Goal: Task Accomplishment & Management: Complete application form

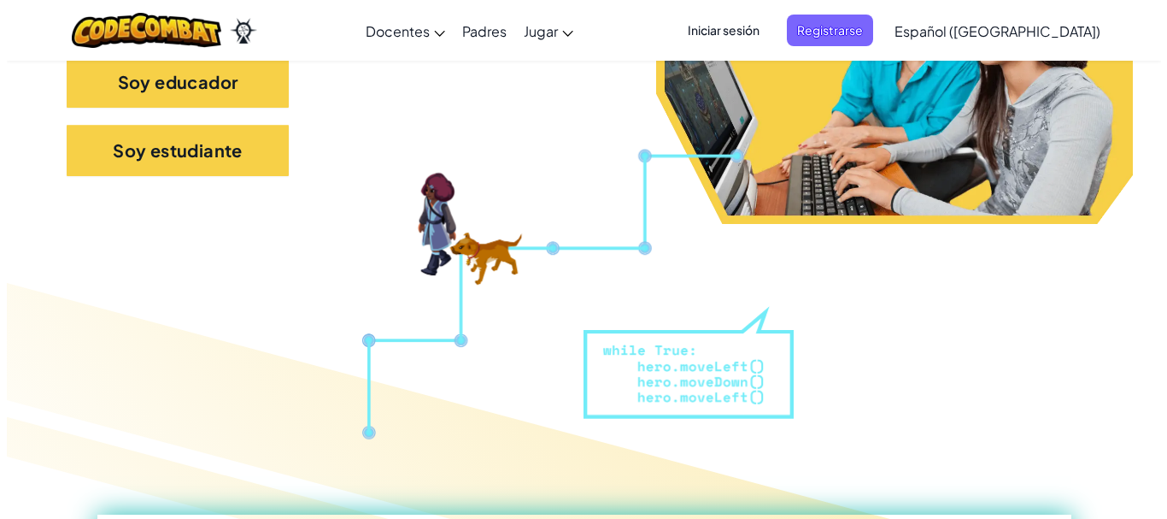
scroll to position [756, 0]
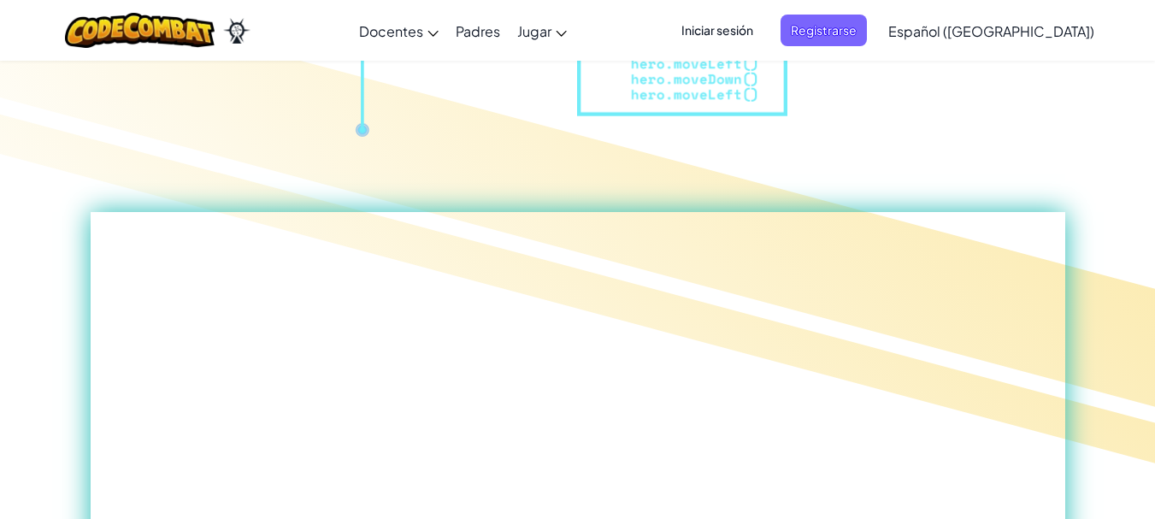
click at [738, 36] on span "Iniciar sesión" at bounding box center [717, 31] width 92 height 32
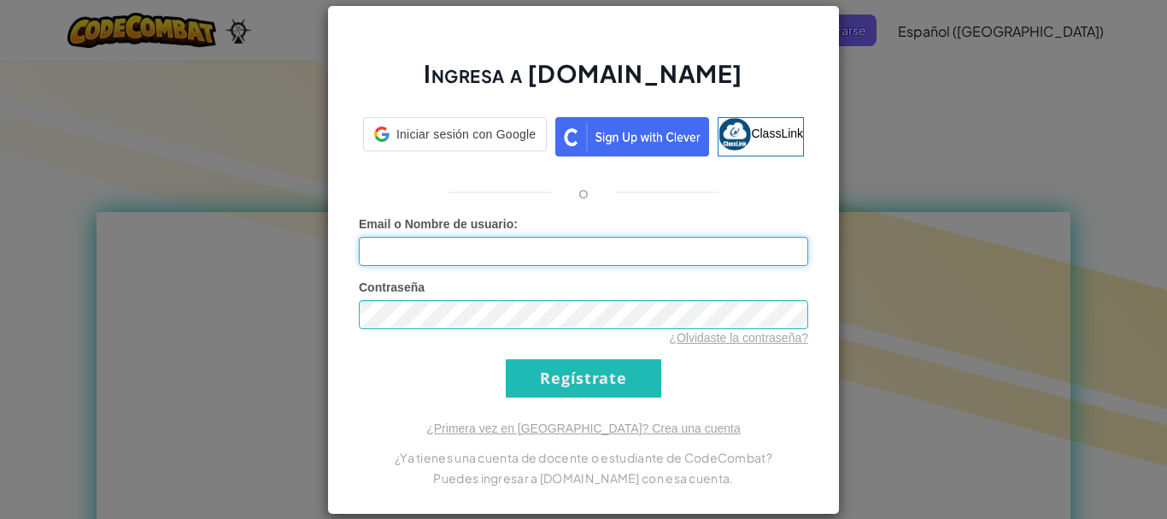
type input "[EMAIL_ADDRESS][DOMAIN_NAME]"
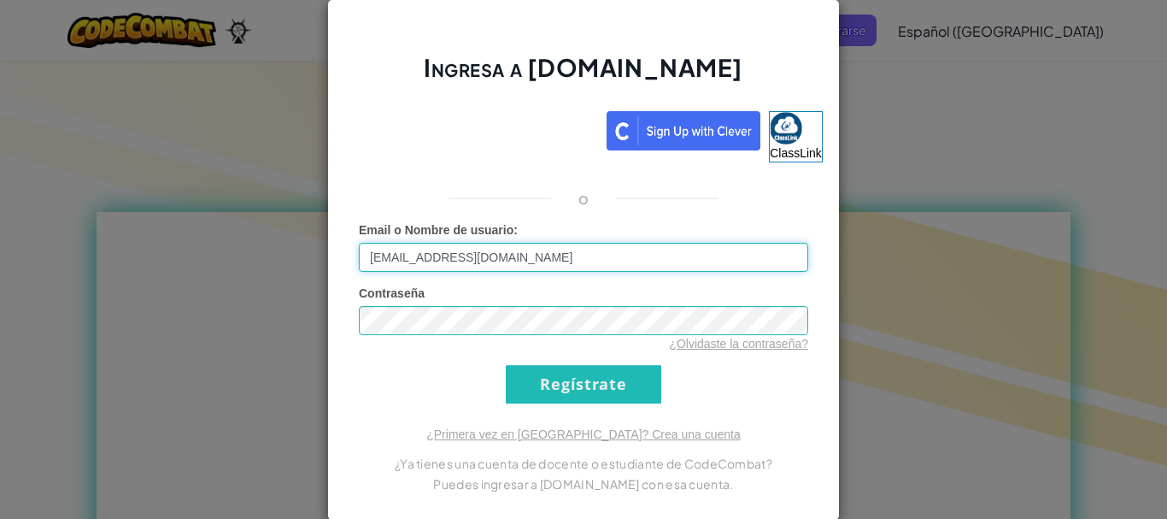
drag, startPoint x: 582, startPoint y: 379, endPoint x: 510, endPoint y: 265, distance: 134.4
click at [510, 265] on input "[EMAIL_ADDRESS][DOMAIN_NAME]" at bounding box center [584, 257] width 450 height 29
drag, startPoint x: 517, startPoint y: 264, endPoint x: 180, endPoint y: 338, distance: 344.8
click at [180, 338] on div "Ingresa a [DOMAIN_NAME] ClassLink o Error desconocido. Email o Nombre de usuari…" at bounding box center [583, 259] width 1167 height 519
type input "[EMAIL_ADDRESS][DOMAIN_NAME]"
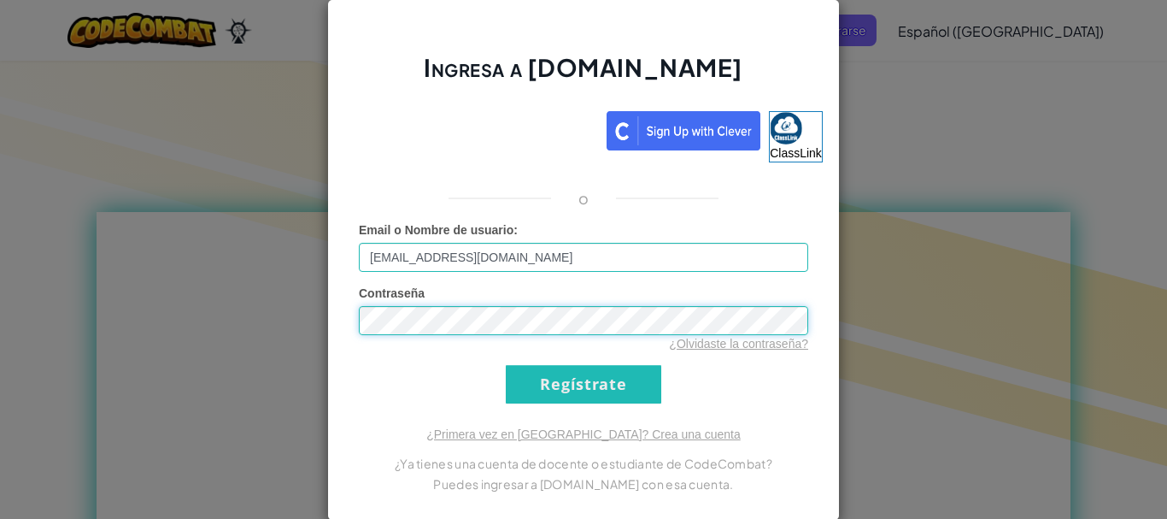
click at [276, 323] on div "Ingresa a [DOMAIN_NAME] ClassLink o Error desconocido. Email o Nombre de usuari…" at bounding box center [583, 259] width 1167 height 519
click at [628, 390] on input "Regístrate" at bounding box center [584, 384] width 156 height 38
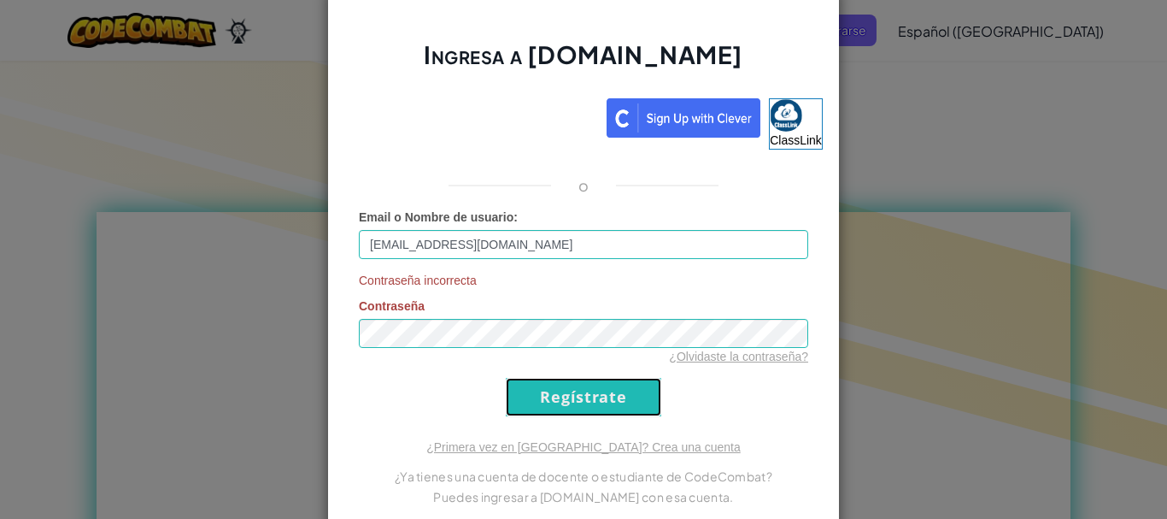
click at [628, 389] on input "Regístrate" at bounding box center [584, 397] width 156 height 38
click at [625, 395] on input "Regístrate" at bounding box center [584, 397] width 156 height 38
click at [553, 404] on input "Regístrate" at bounding box center [584, 397] width 156 height 38
click at [561, 390] on input "Regístrate" at bounding box center [584, 397] width 156 height 38
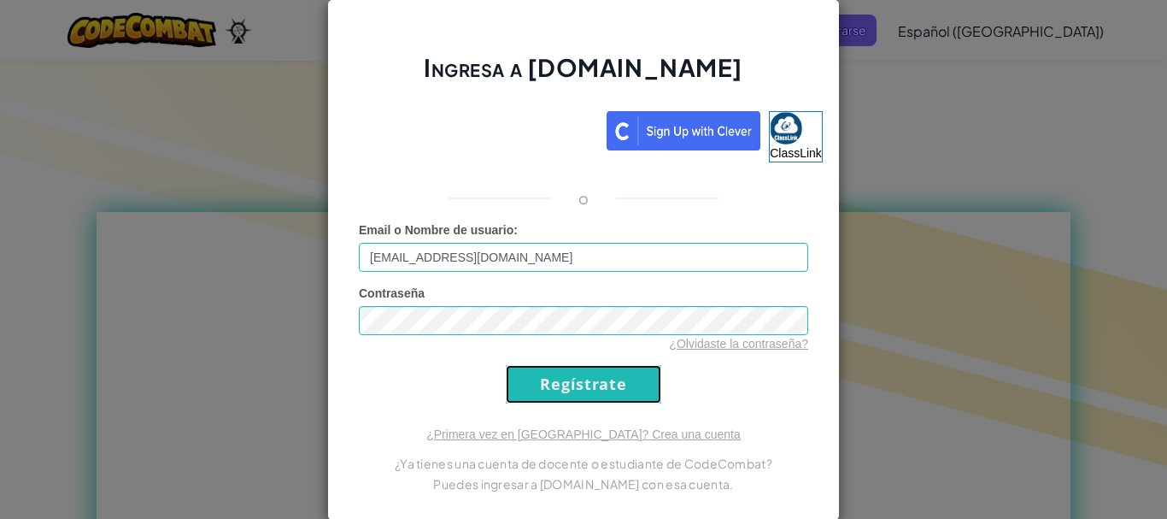
click at [561, 390] on input "Regístrate" at bounding box center [584, 384] width 156 height 38
click at [561, 390] on form "Email o Nombre de usuario : [EMAIL_ADDRESS][DOMAIN_NAME] Contraseña ¿Olvidaste …" at bounding box center [584, 312] width 450 height 182
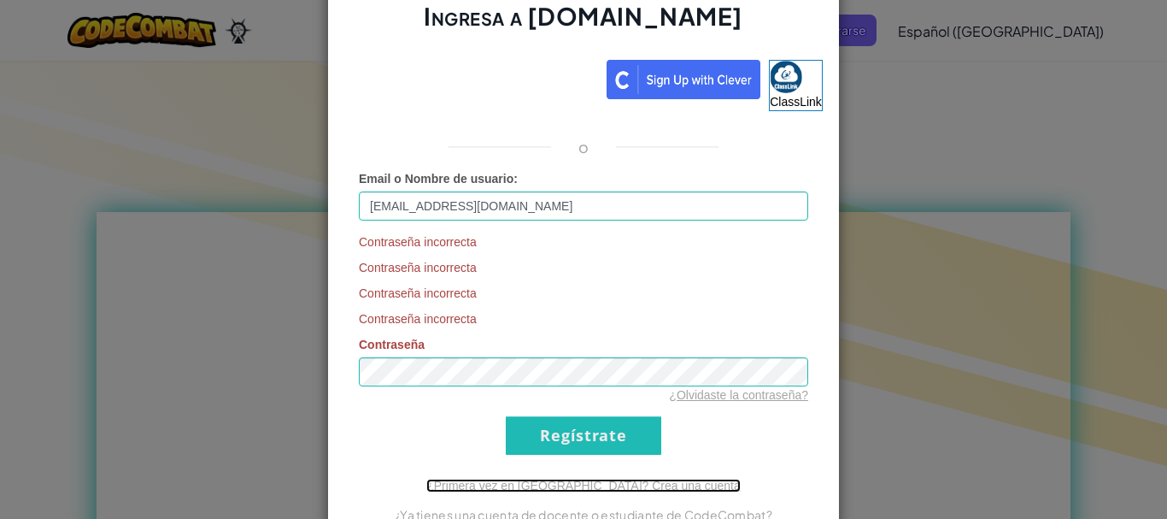
click at [568, 481] on link "¿Primera vez en [GEOGRAPHIC_DATA]? Crea una cuenta" at bounding box center [583, 486] width 315 height 14
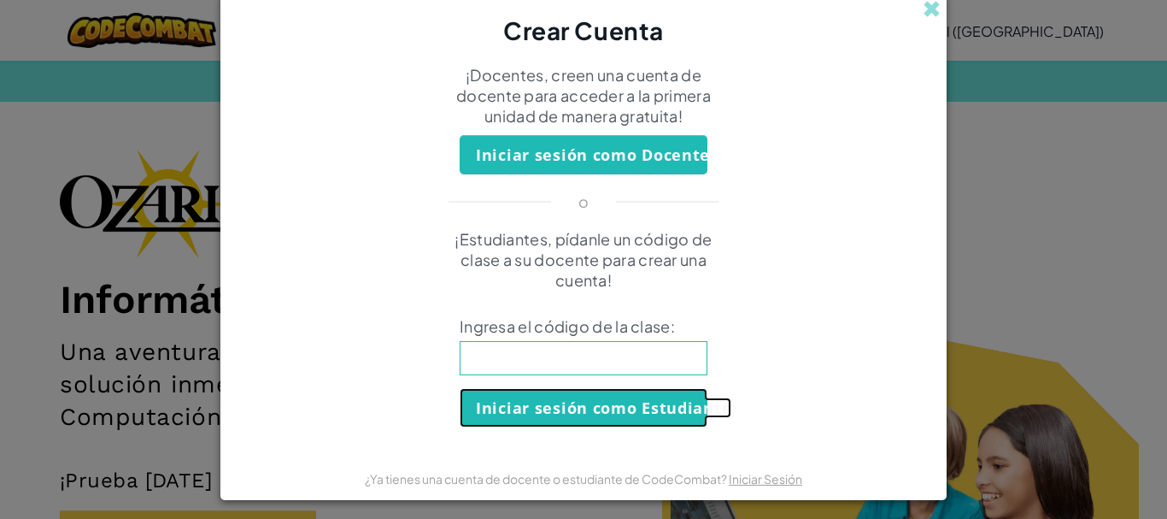
click at [620, 410] on button "Iniciar sesión como Estudiante" at bounding box center [584, 407] width 248 height 39
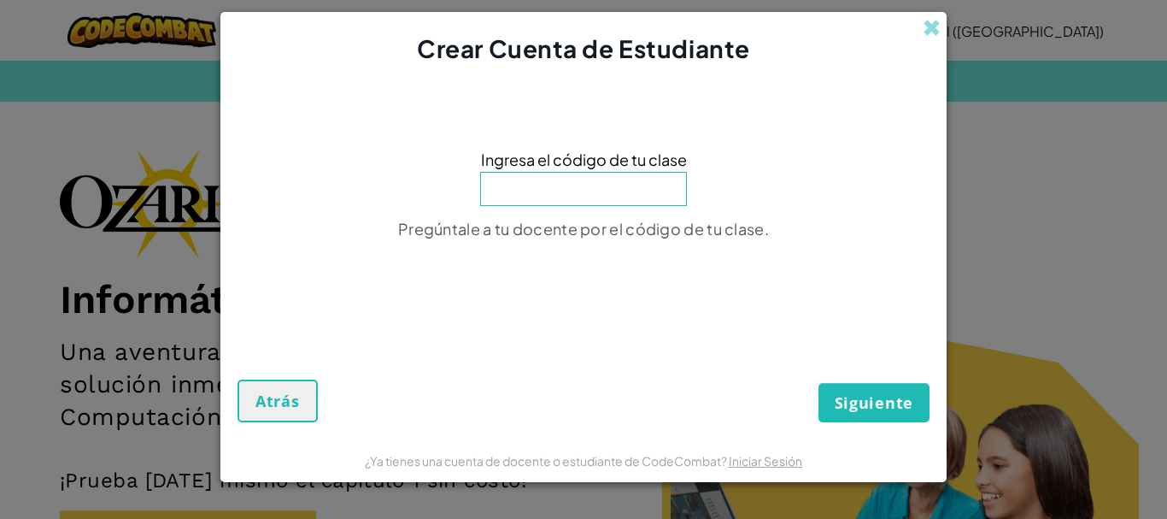
click at [581, 197] on input at bounding box center [583, 189] width 207 height 34
type input "SpaceOnlyTeam"
click at [867, 419] on button "Siguiente" at bounding box center [874, 402] width 111 height 39
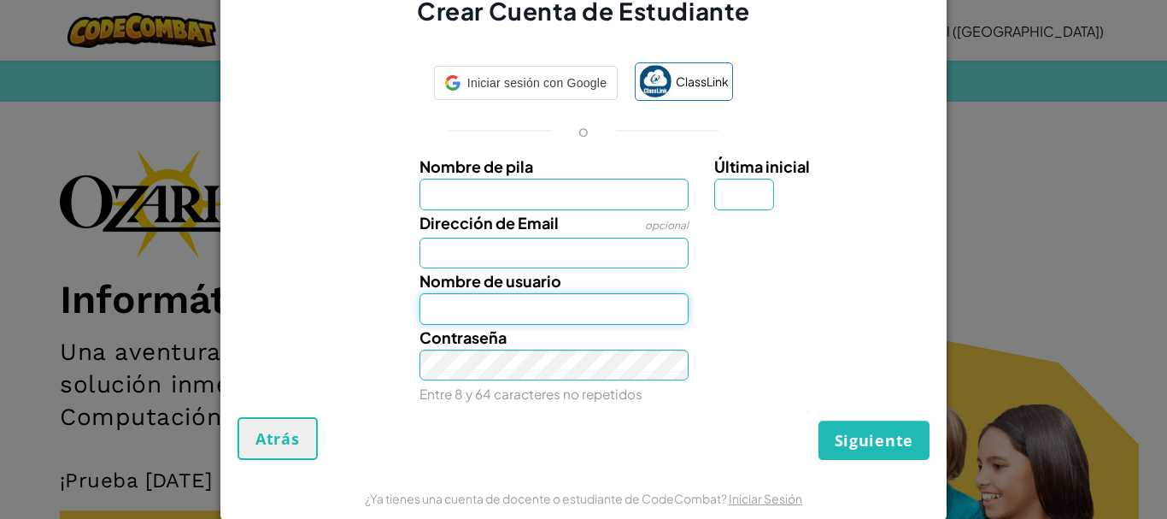
type input "[EMAIL_ADDRESS][DOMAIN_NAME]"
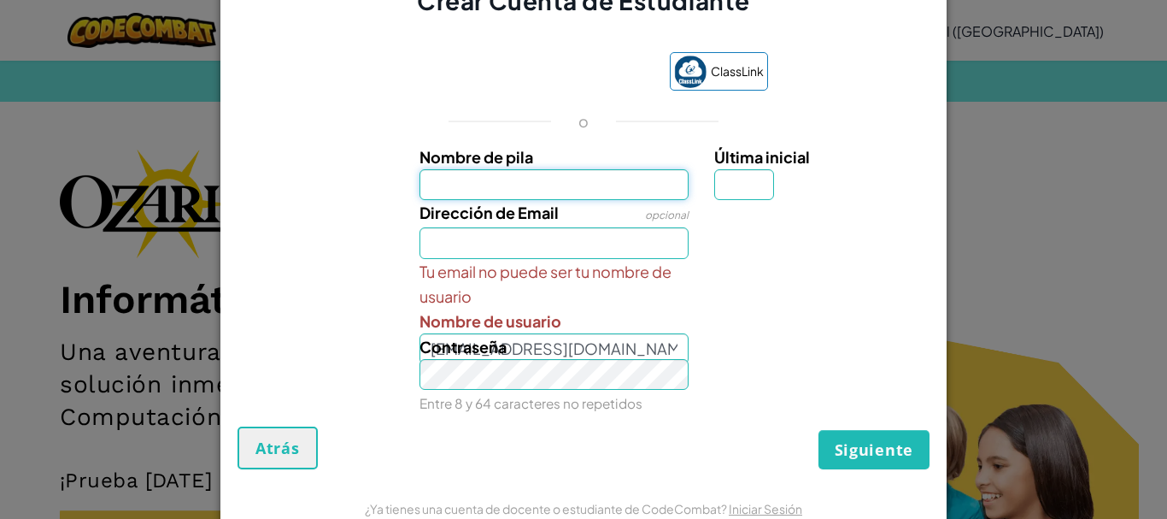
click at [657, 188] on input "Nombre de pila" at bounding box center [555, 184] width 270 height 31
type input "[PERSON_NAME]"
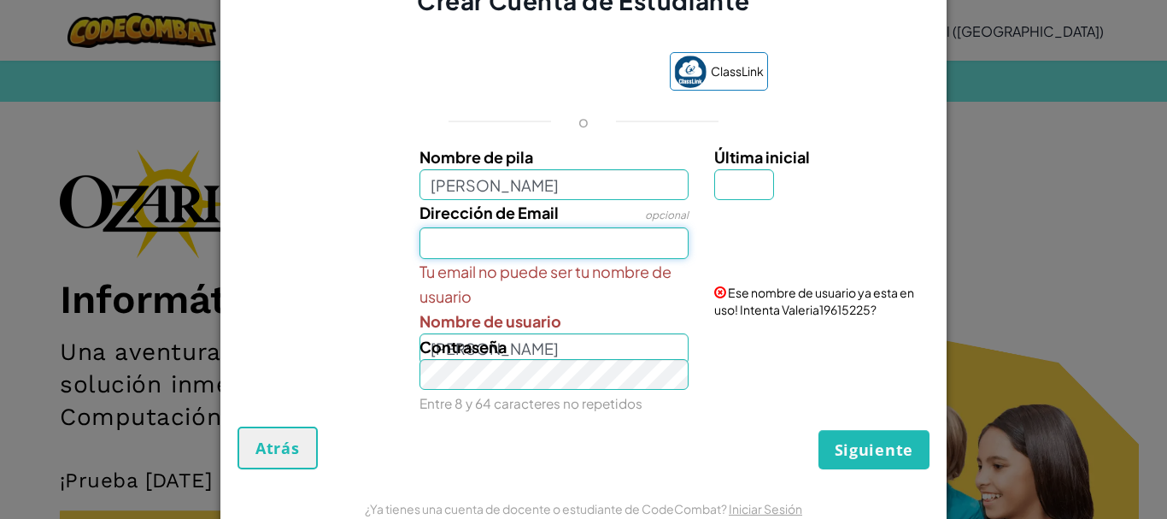
click at [538, 238] on input "Dirección de Email" at bounding box center [555, 242] width 270 height 31
type input "[EMAIL_ADDRESS][DOMAIN_NAME]"
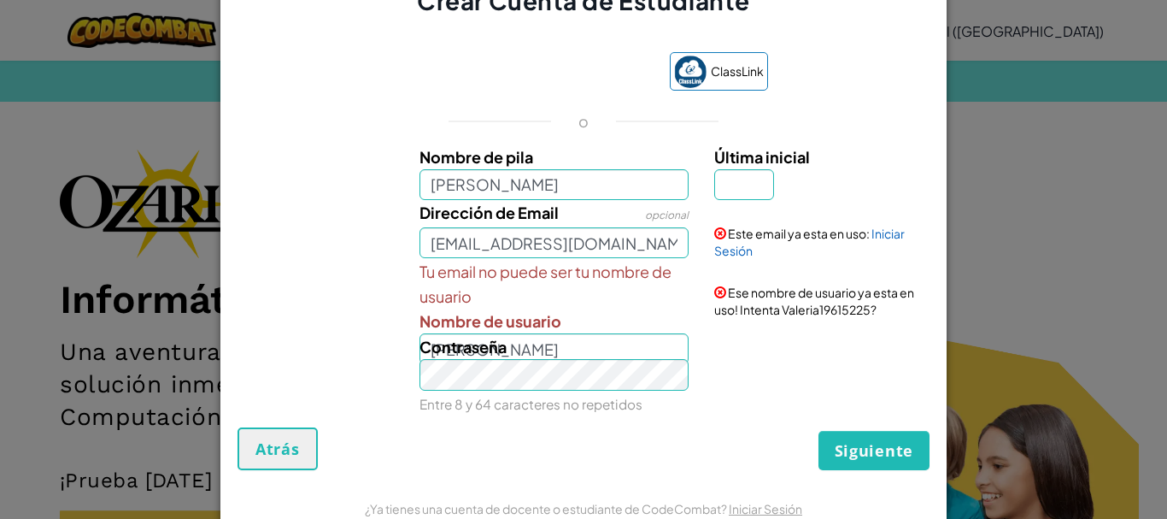
click at [520, 338] on div "Contraseña Entre 8 y 64 caracteres no repetidos" at bounding box center [555, 374] width 296 height 81
click at [509, 341] on div "Contraseña Entre 8 y 64 caracteres no repetidos" at bounding box center [555, 374] width 296 height 81
click at [464, 343] on span "Contraseña" at bounding box center [463, 347] width 87 height 20
click at [752, 169] on input "Última inicial" at bounding box center [744, 184] width 60 height 31
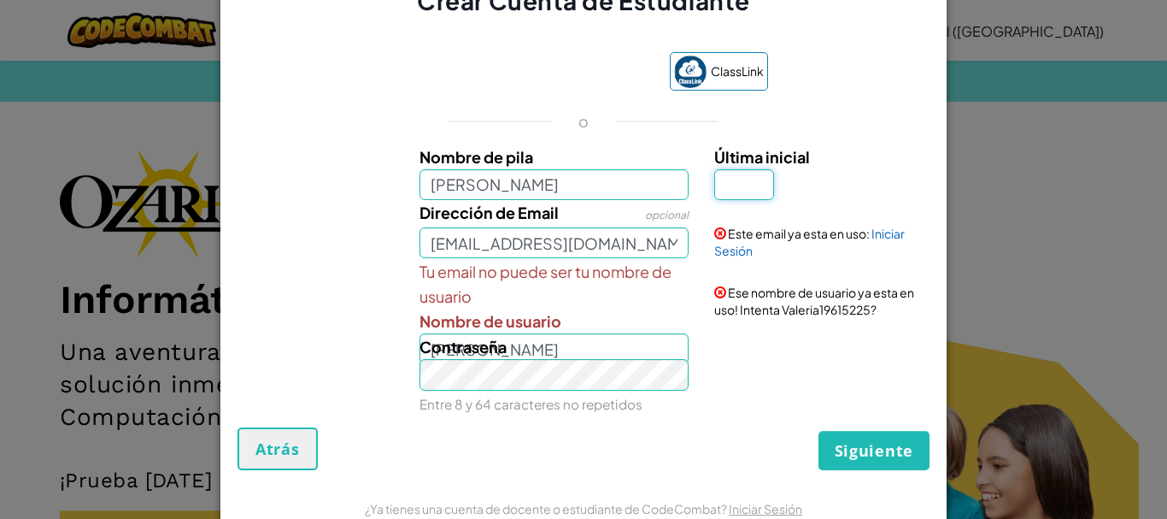
type input "V"
type input "ValeriaV"
drag, startPoint x: 873, startPoint y: 476, endPoint x: 797, endPoint y: 403, distance: 105.8
click at [797, 403] on div "Contraseña Entre 8 y 64 caracteres no repetidos" at bounding box center [583, 374] width 709 height 81
click at [876, 232] on link "Iniciar Sesión" at bounding box center [809, 242] width 191 height 32
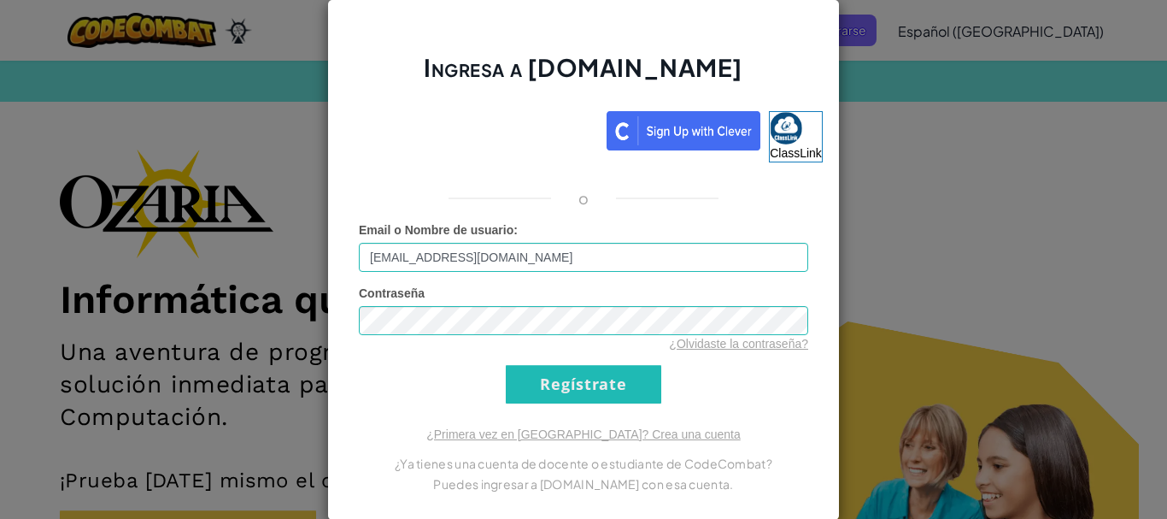
click at [584, 360] on form "Email o Nombre de usuario : [EMAIL_ADDRESS][DOMAIN_NAME] Contraseña ¿Olvidaste …" at bounding box center [584, 312] width 450 height 182
click at [577, 375] on input "Regístrate" at bounding box center [584, 384] width 156 height 38
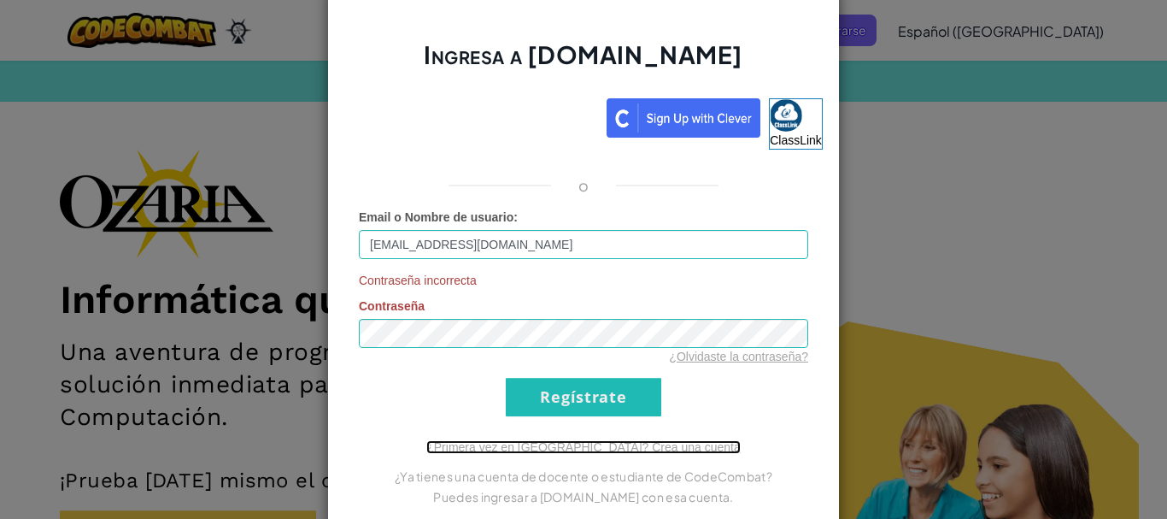
click at [641, 450] on link "¿Primera vez en [GEOGRAPHIC_DATA]? Crea una cuenta" at bounding box center [583, 447] width 315 height 14
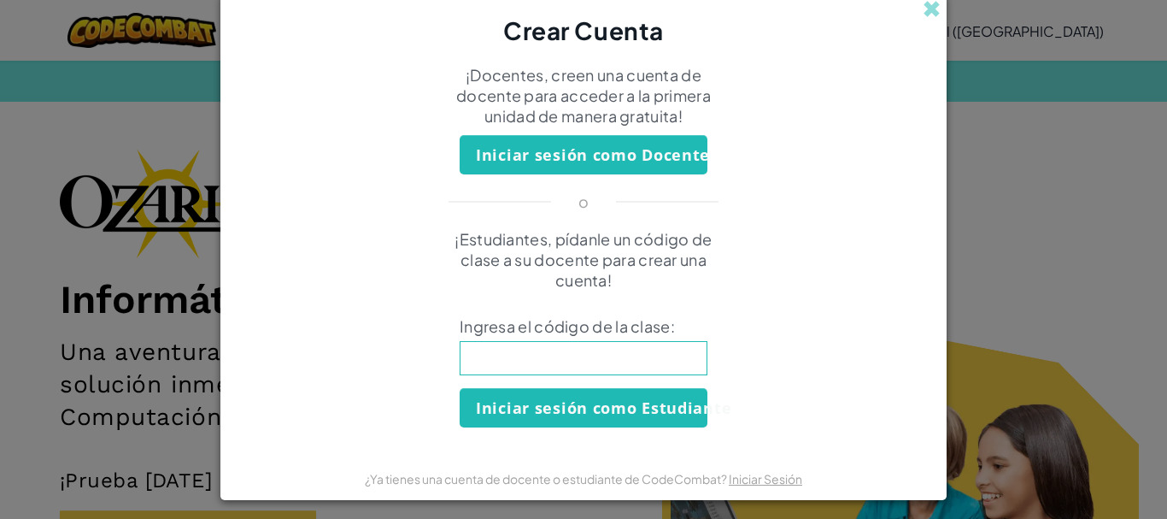
click at [594, 362] on input at bounding box center [584, 358] width 248 height 34
type input "SpaceOnlyTeam"
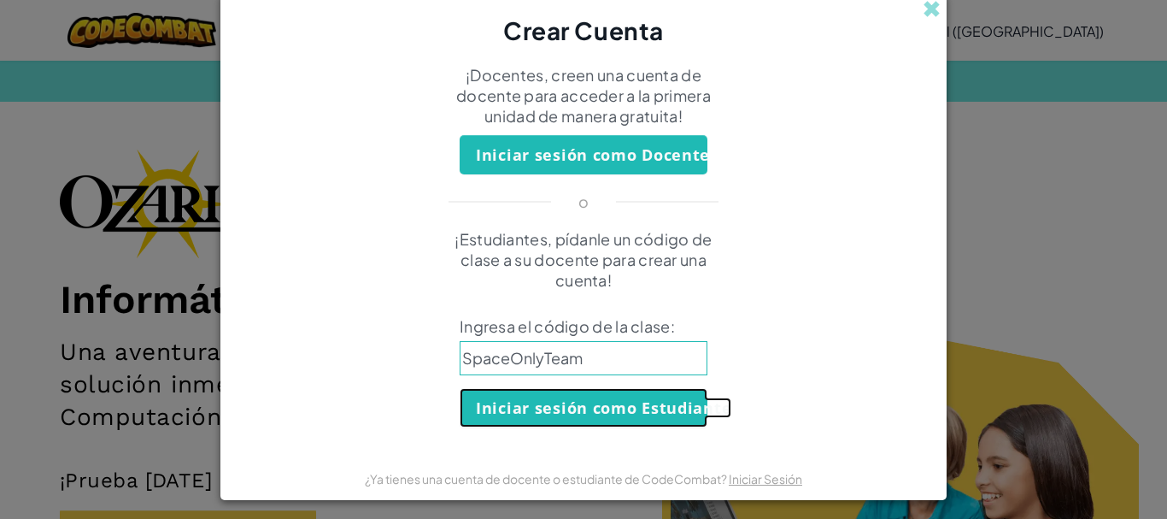
click at [578, 401] on button "Iniciar sesión como Estudiante" at bounding box center [584, 407] width 248 height 39
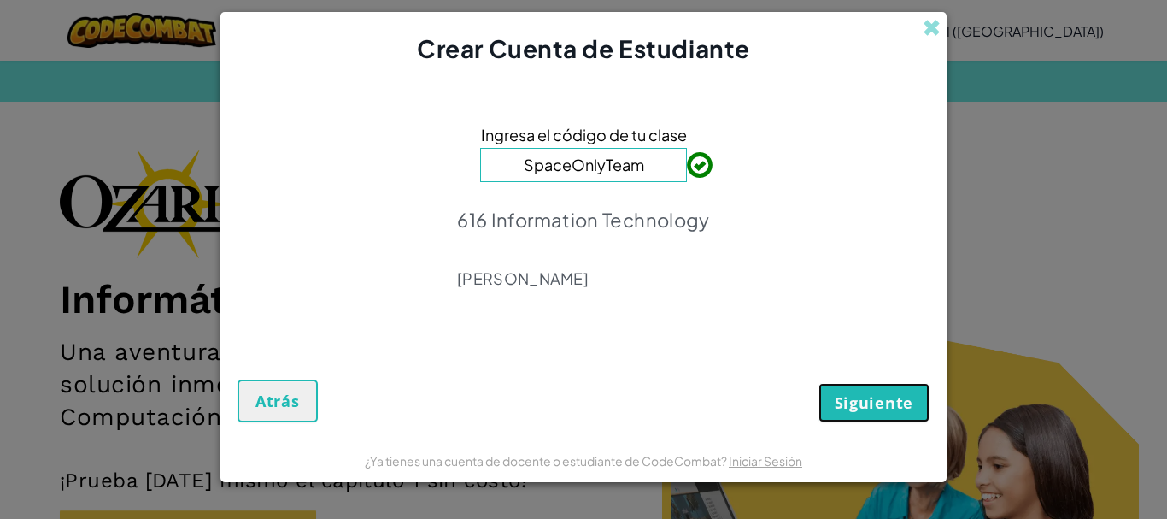
click at [873, 394] on span "Siguiente" at bounding box center [874, 402] width 79 height 21
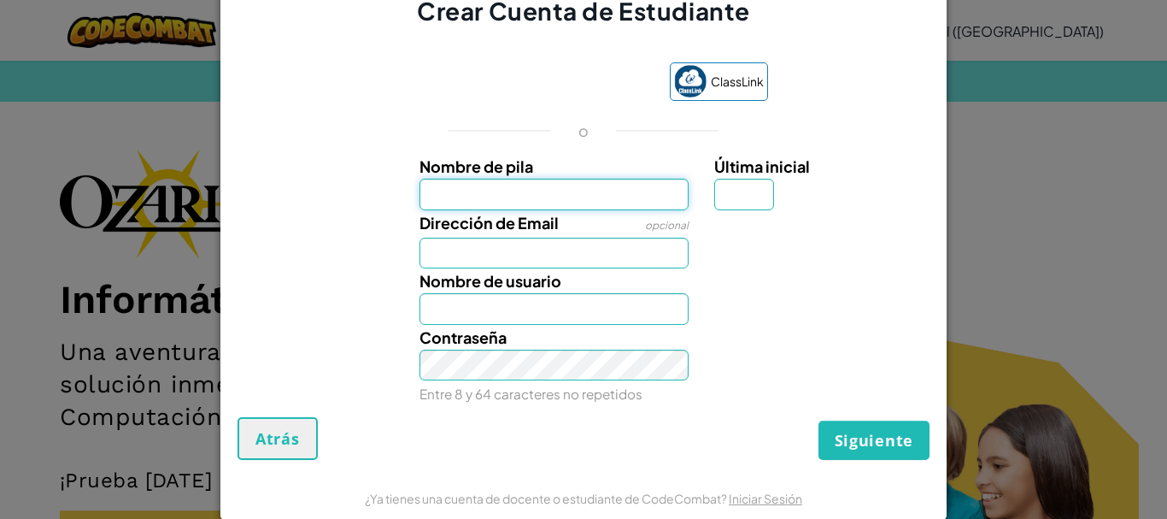
click at [563, 194] on input "Nombre de pila" at bounding box center [555, 194] width 270 height 31
type input "[PERSON_NAME]"
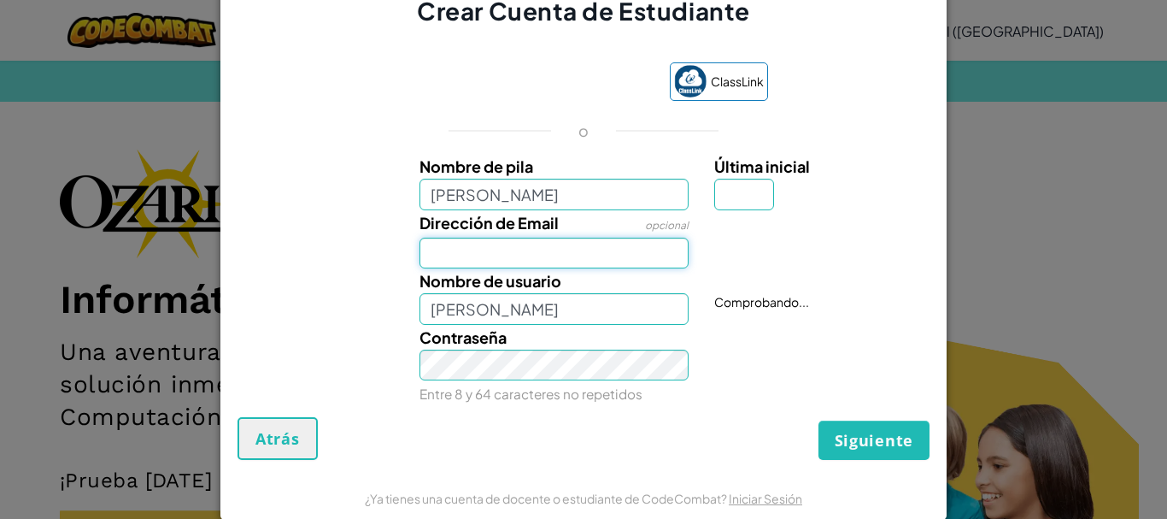
click at [538, 250] on input "Dirección de Email" at bounding box center [555, 253] width 270 height 31
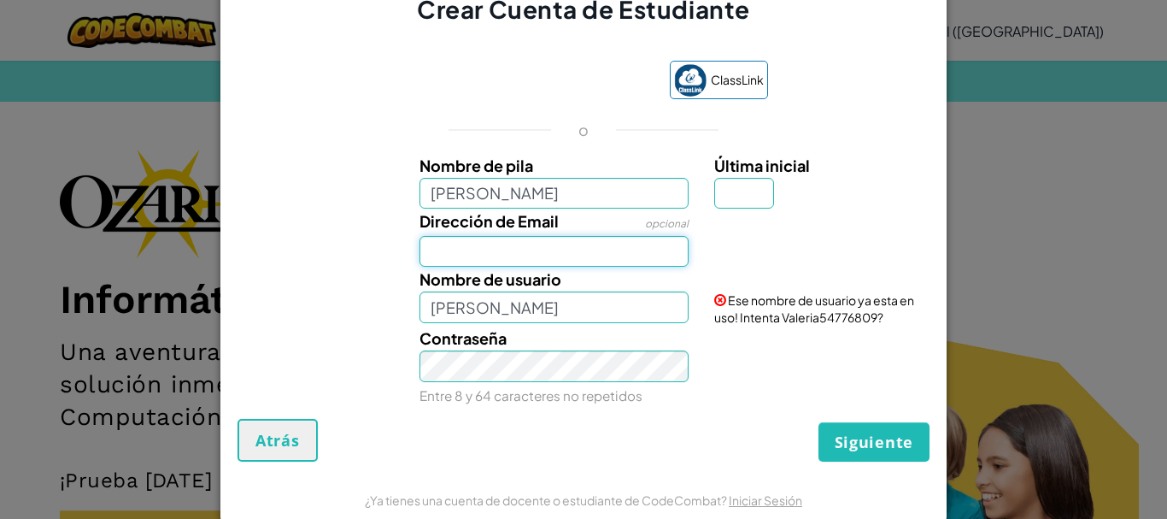
type input "[EMAIL_ADDRESS][DOMAIN_NAME]"
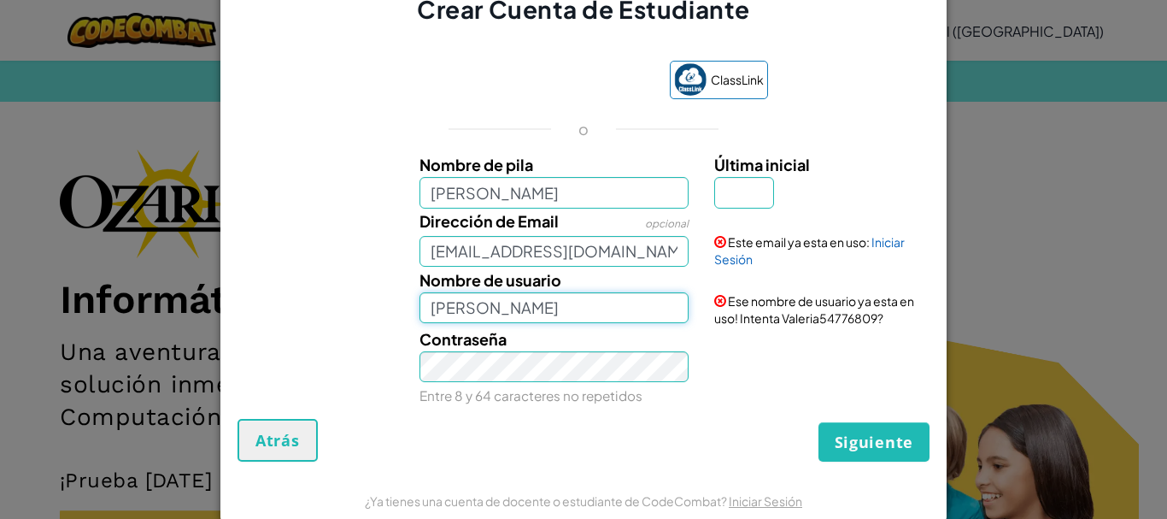
click at [547, 303] on input "[PERSON_NAME]" at bounding box center [555, 307] width 270 height 31
type input "[EMAIL_ADDRESS][DOMAIN_NAME]"
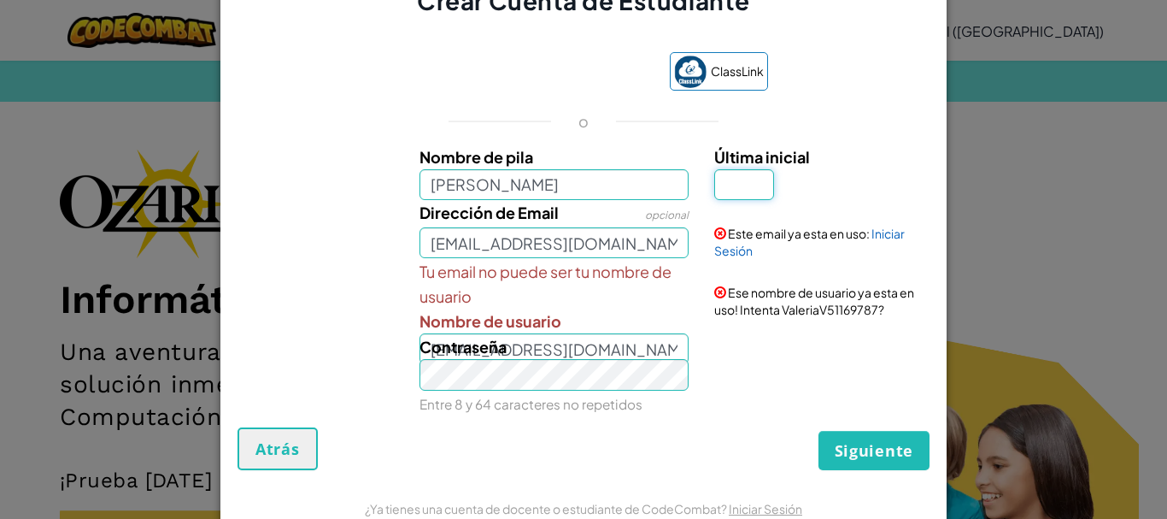
click at [735, 192] on input "Última inicial" at bounding box center [744, 184] width 60 height 31
type input "V"
type input "ValeriaV"
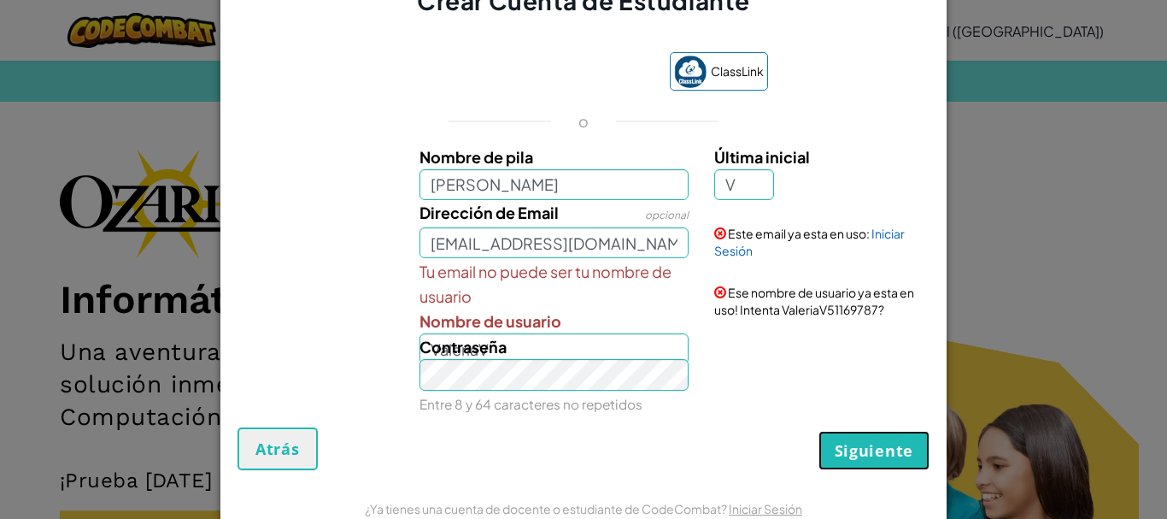
click at [873, 448] on span "Siguiente" at bounding box center [874, 450] width 79 height 21
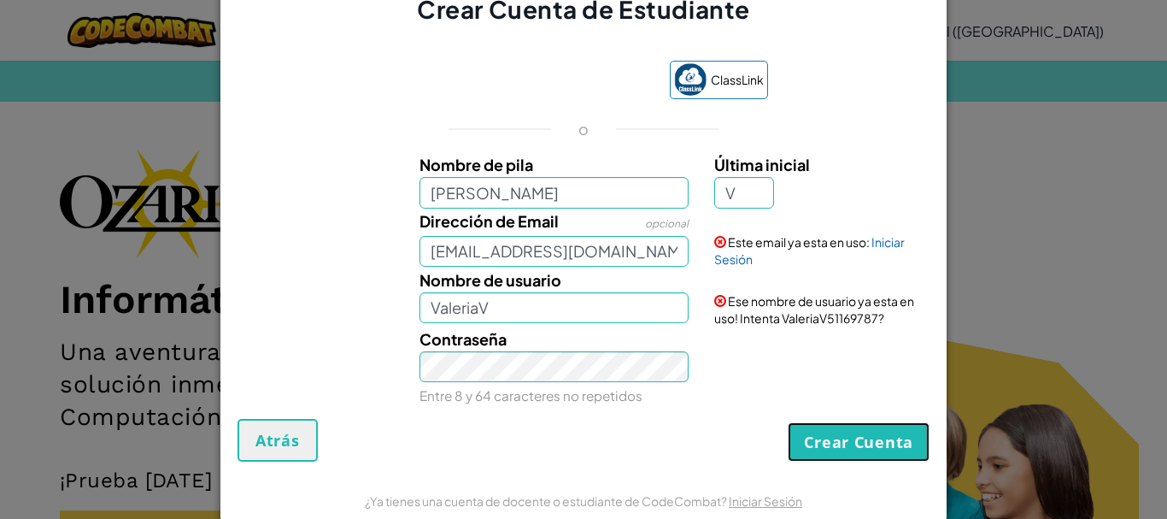
drag, startPoint x: 873, startPoint y: 447, endPoint x: 832, endPoint y: 428, distance: 45.9
click at [832, 428] on button "Crear Cuenta" at bounding box center [859, 441] width 142 height 39
click at [834, 428] on button "Crear Cuenta" at bounding box center [859, 441] width 142 height 39
click at [870, 238] on link "Iniciar Sesión" at bounding box center [809, 250] width 191 height 32
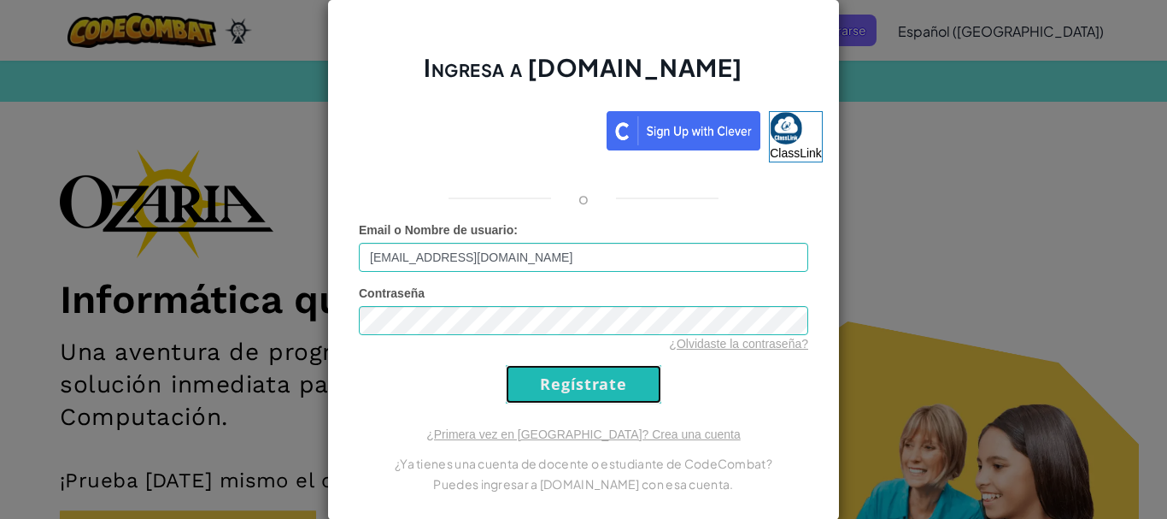
click at [609, 379] on input "Regístrate" at bounding box center [584, 384] width 156 height 38
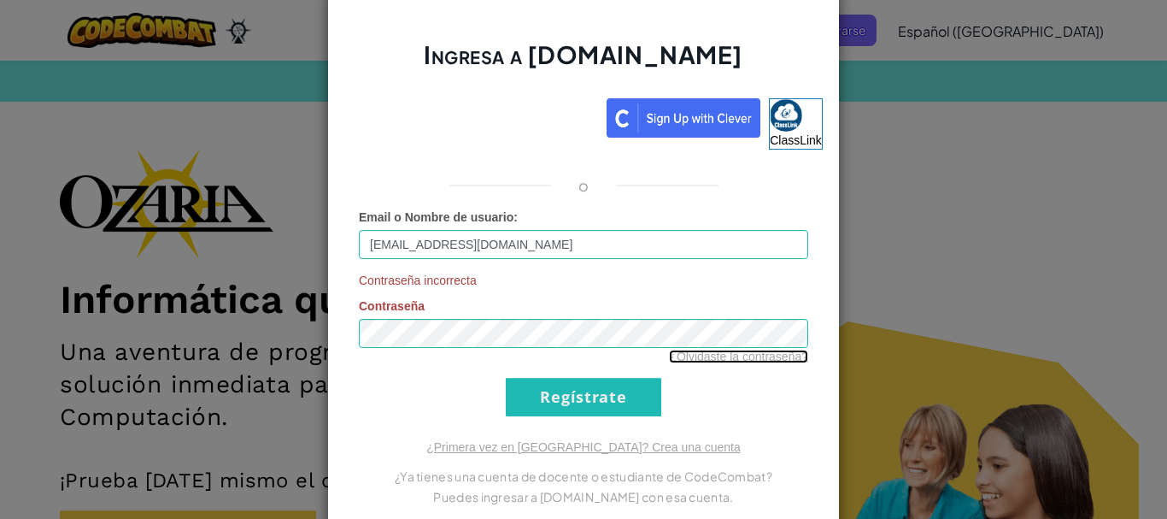
click at [722, 355] on link "¿Olvidaste la contraseña?" at bounding box center [738, 357] width 139 height 14
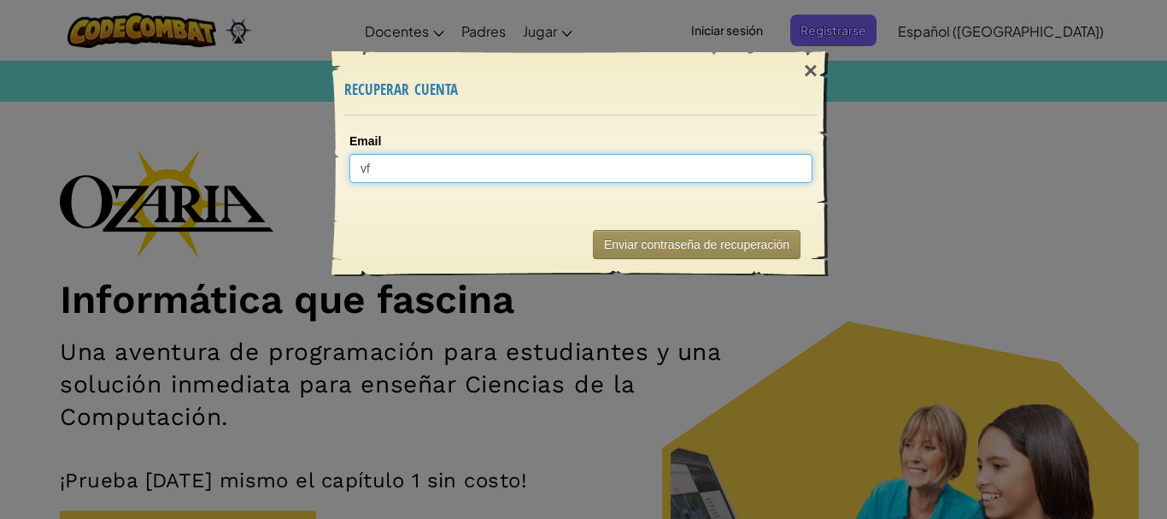
type input "v"
